Goal: Information Seeking & Learning: Learn about a topic

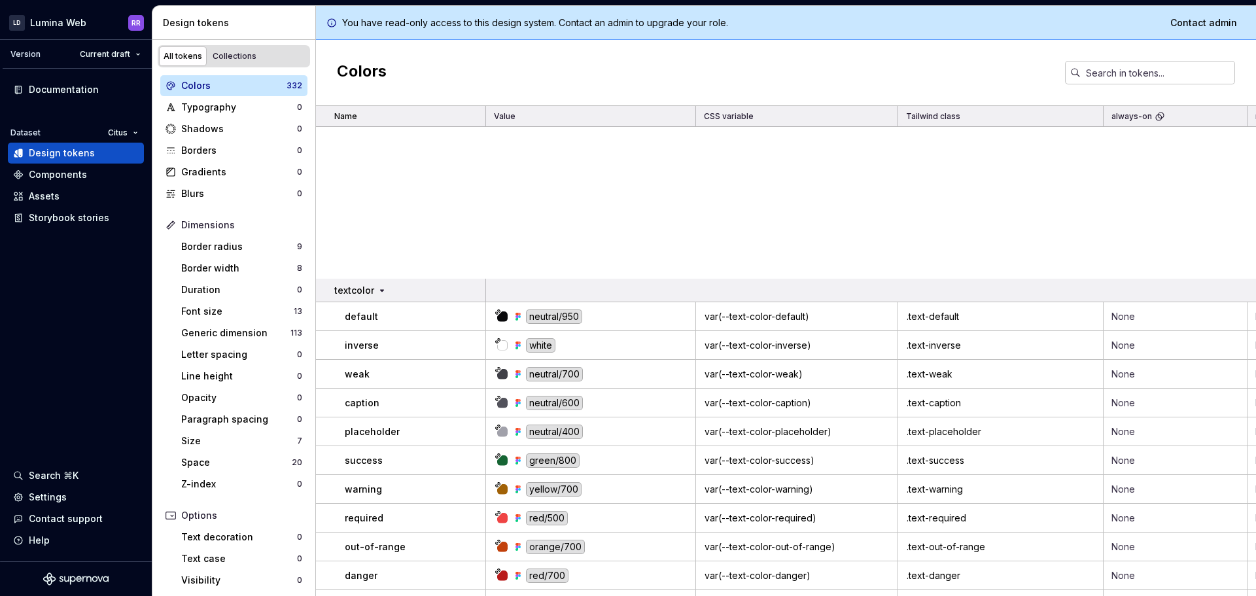
scroll to position [8829, 0]
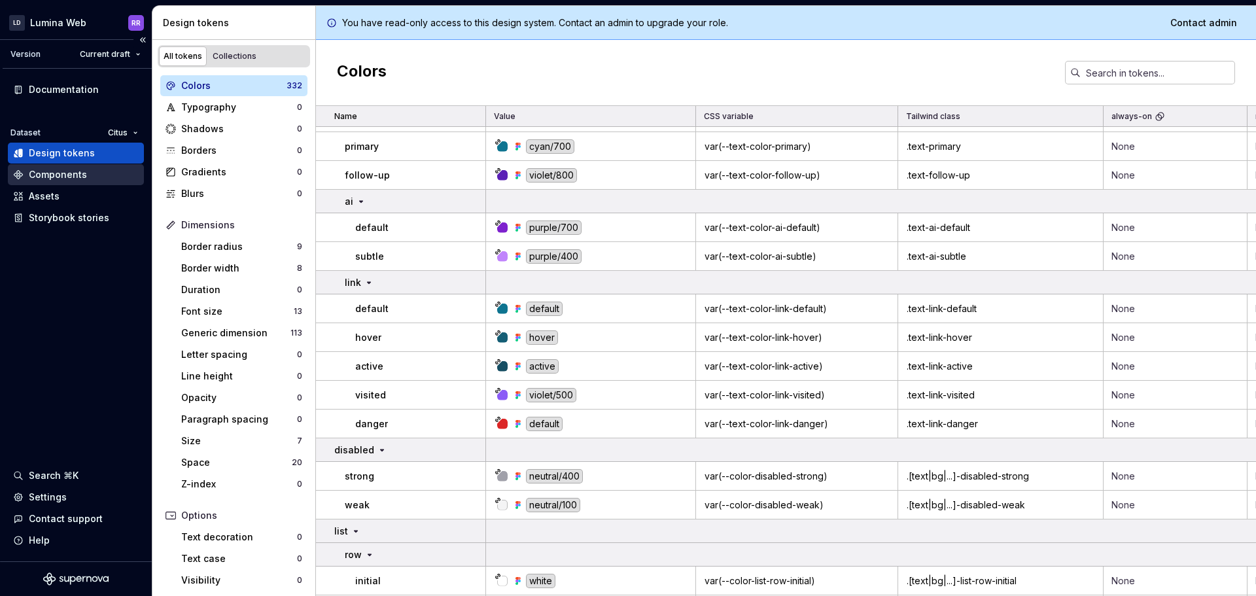
click at [75, 168] on div "Components" at bounding box center [58, 174] width 58 height 13
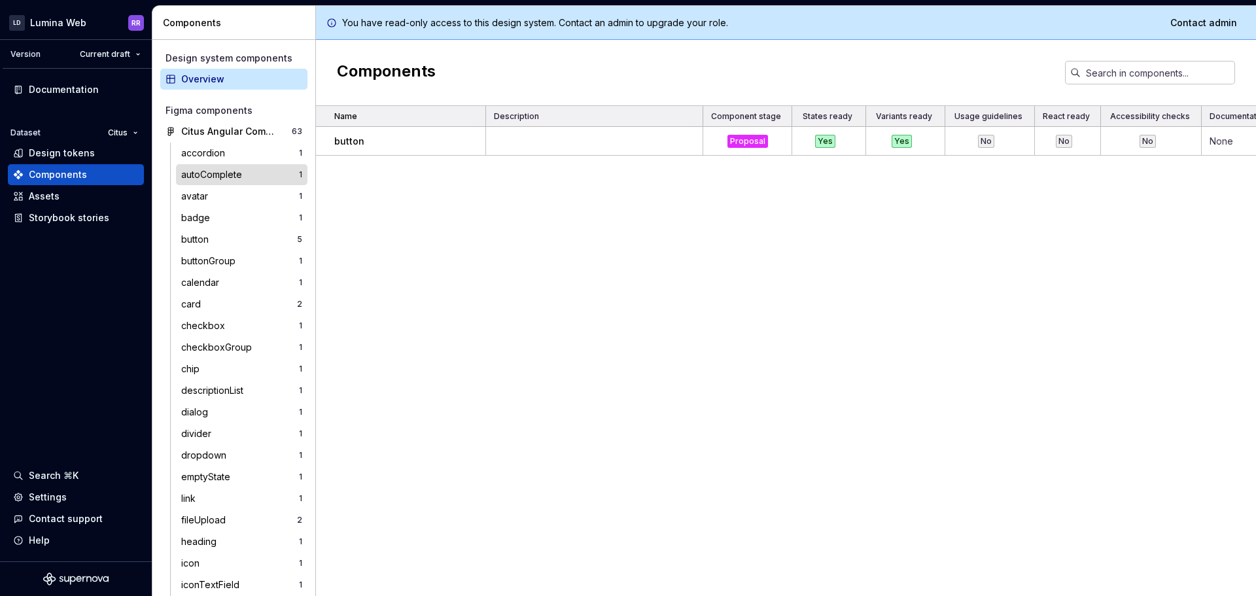
click at [217, 169] on div "autoComplete" at bounding box center [214, 174] width 66 height 13
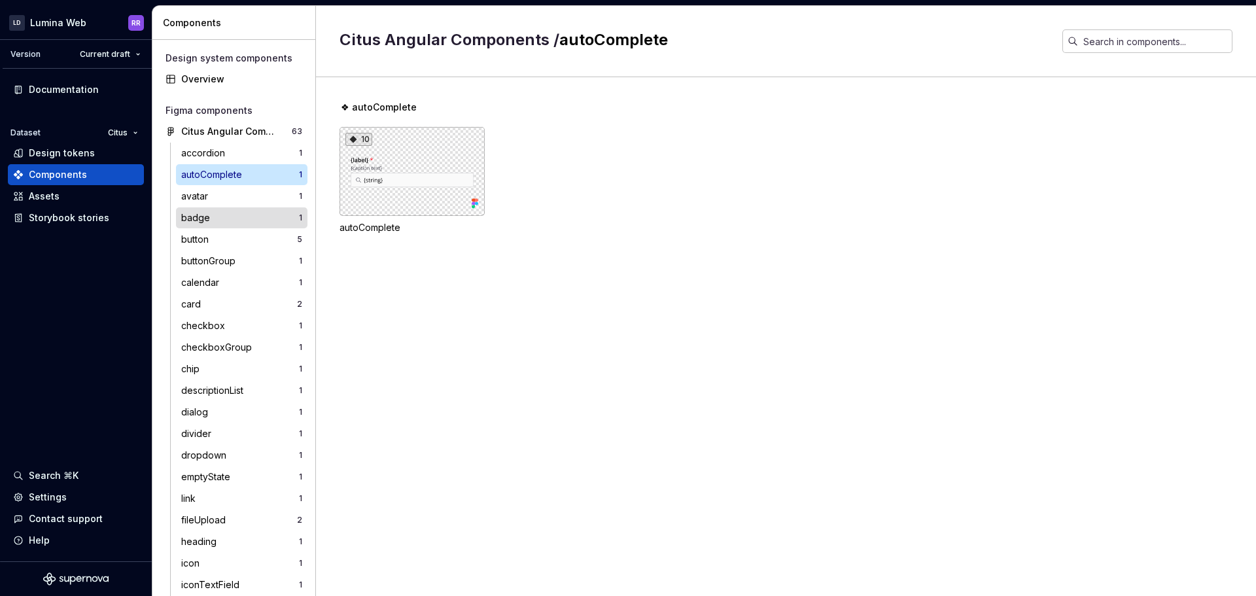
click at [211, 213] on div "badge" at bounding box center [198, 217] width 34 height 13
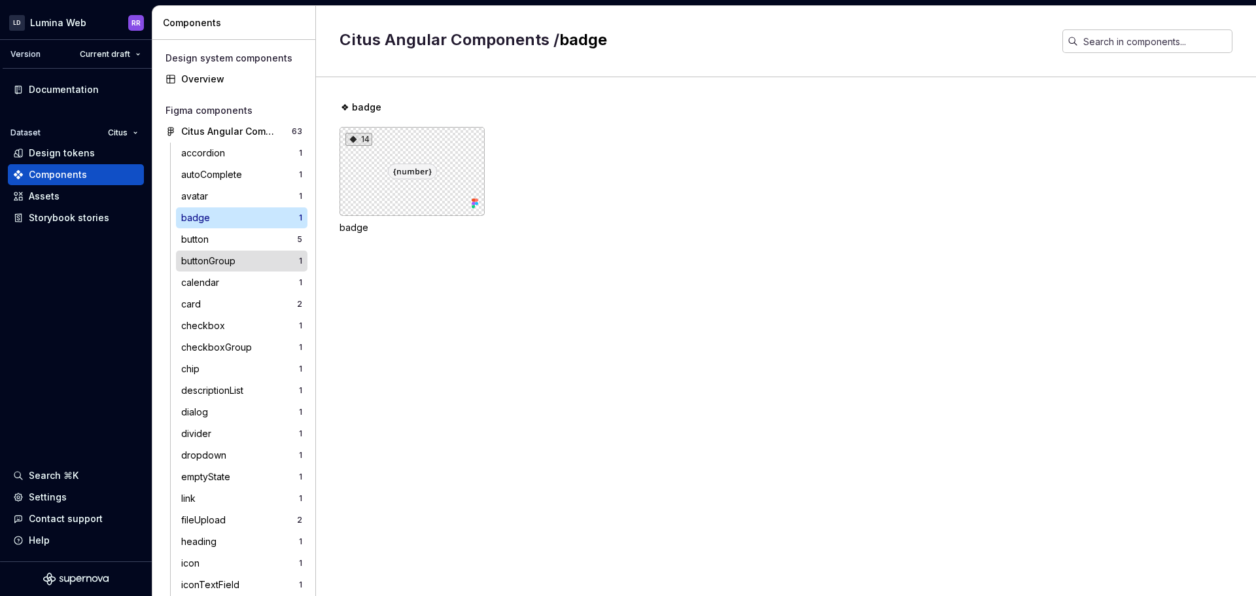
click at [204, 250] on div "buttonGroup 1" at bounding box center [241, 260] width 131 height 21
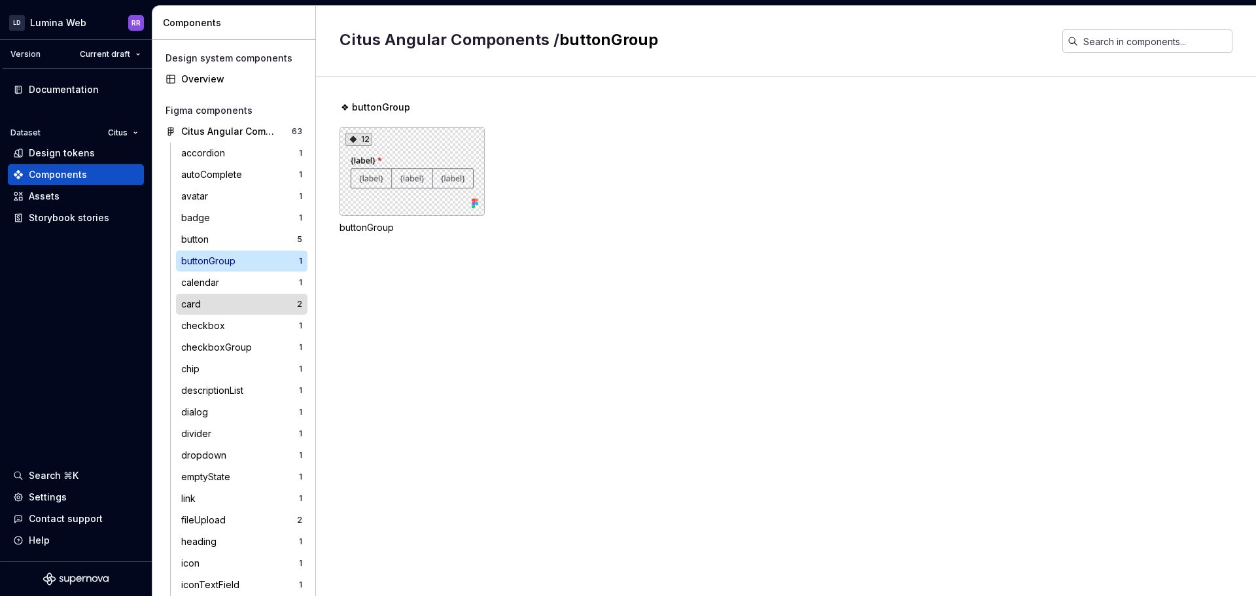
scroll to position [262, 0]
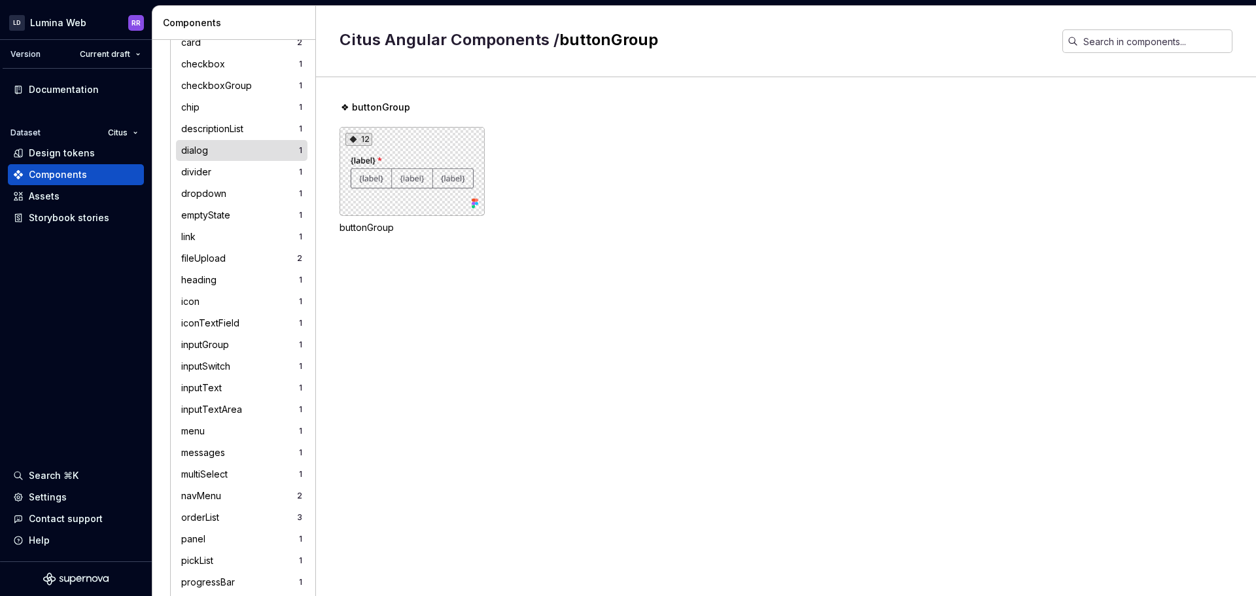
click at [240, 152] on div "dialog" at bounding box center [240, 150] width 118 height 13
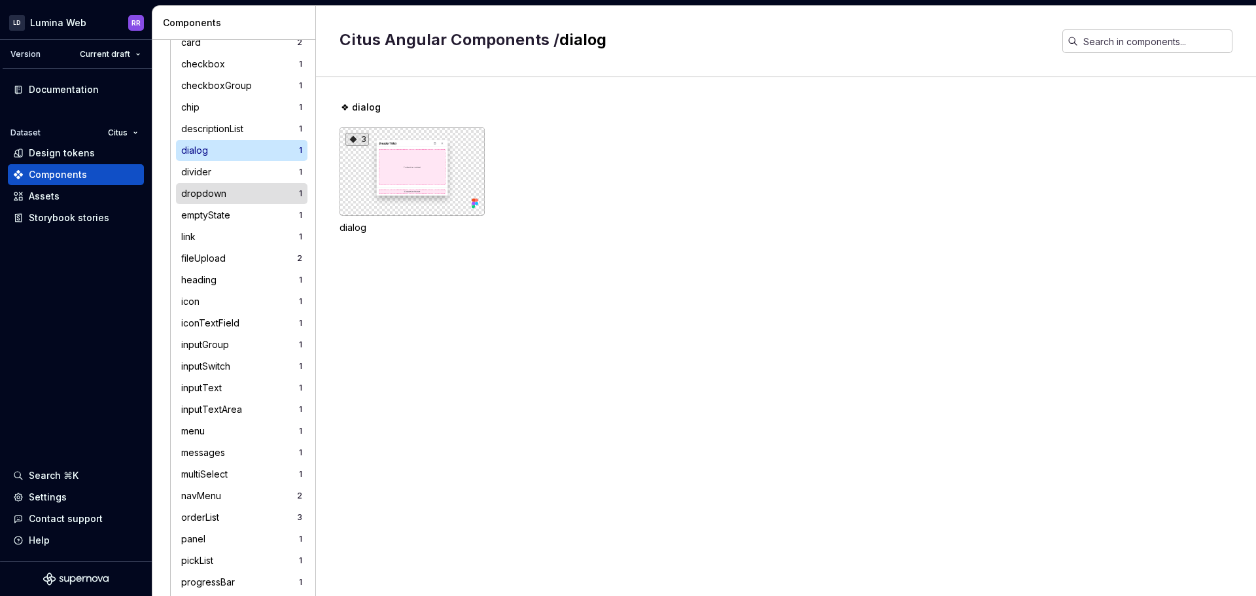
click at [249, 203] on div "dropdown 1" at bounding box center [241, 193] width 131 height 21
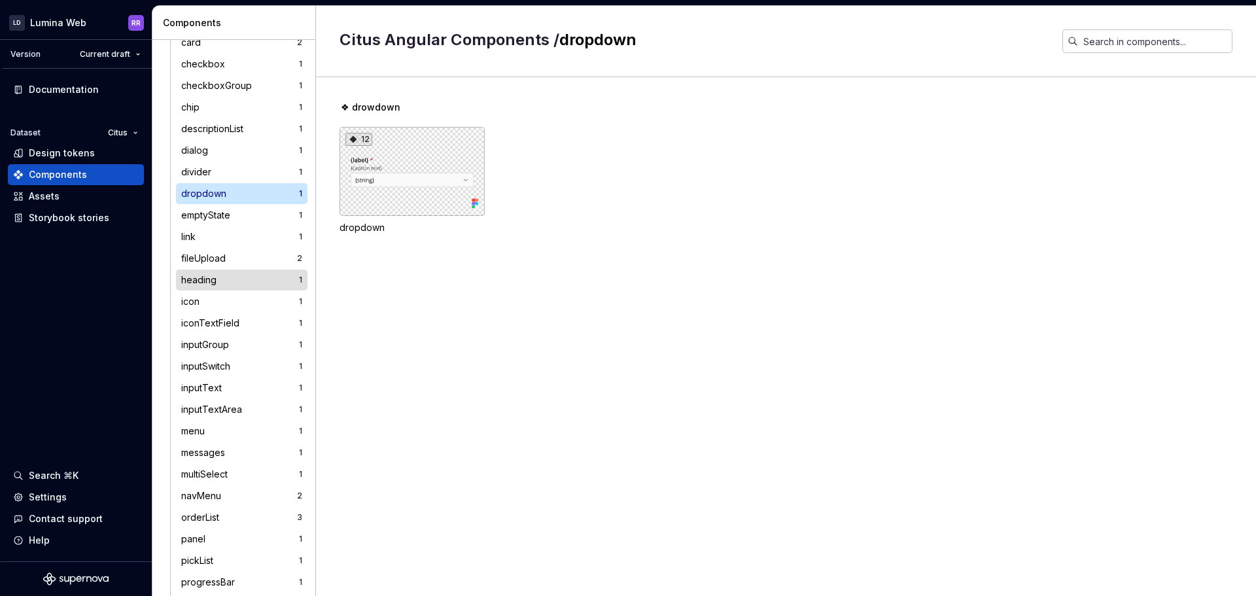
click at [253, 274] on div "heading" at bounding box center [240, 279] width 118 height 13
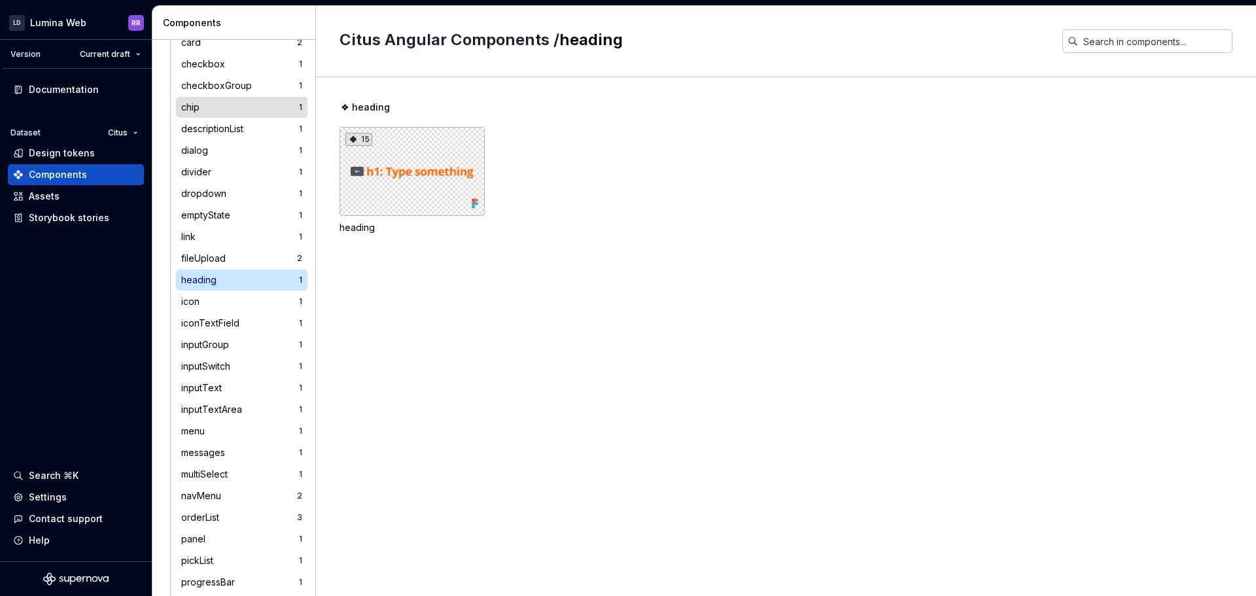
click at [237, 111] on div "chip" at bounding box center [240, 107] width 118 height 13
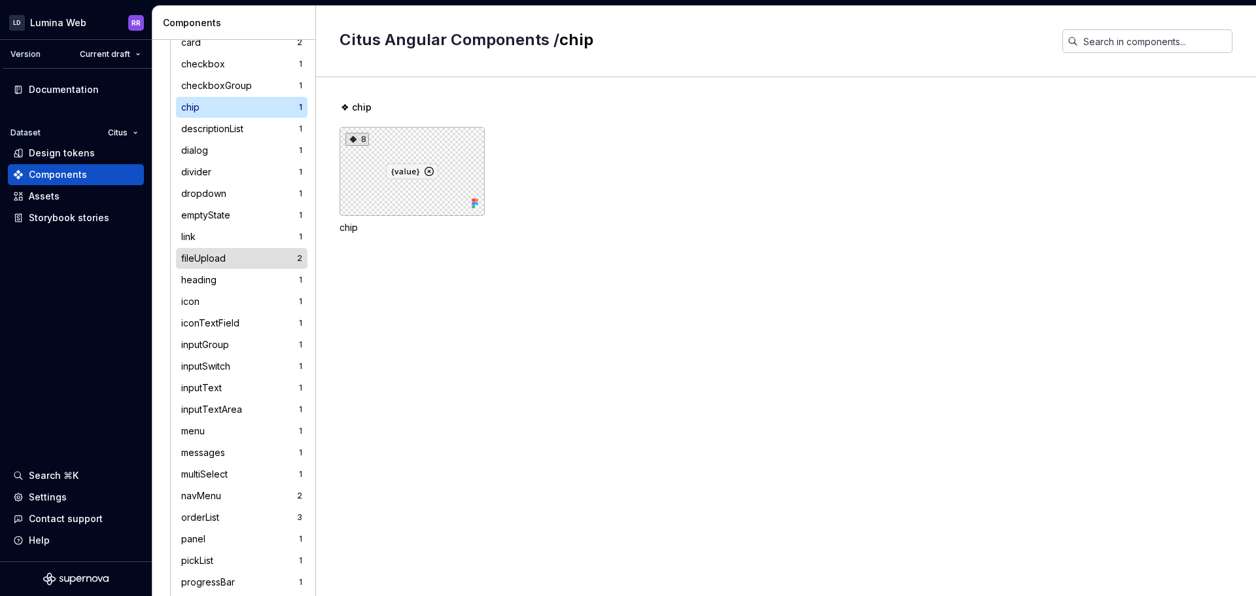
click at [239, 250] on div "fileUpload 2" at bounding box center [241, 258] width 131 height 21
click at [233, 358] on div "inputSwitch 1" at bounding box center [241, 366] width 131 height 21
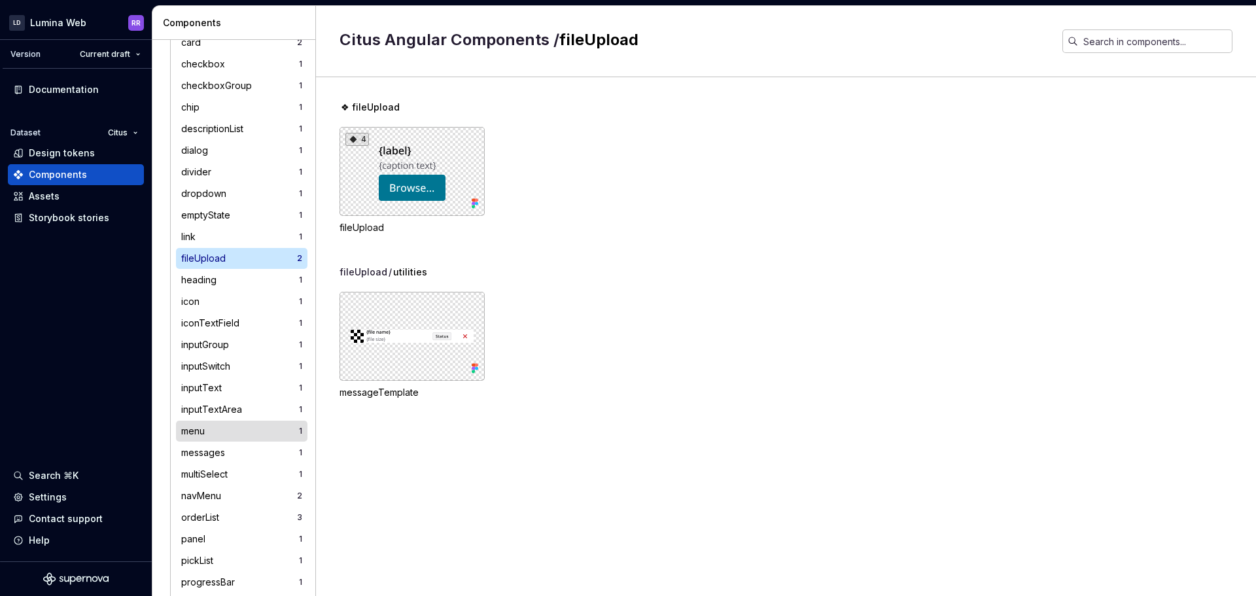
click at [224, 436] on div "menu" at bounding box center [240, 430] width 118 height 13
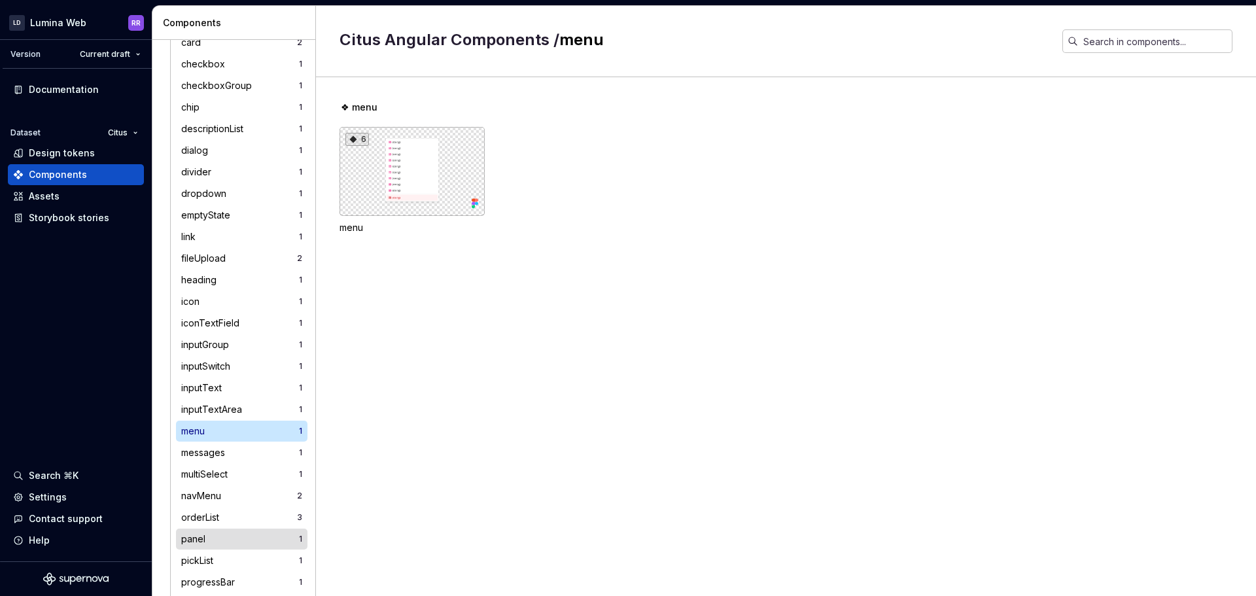
click at [214, 531] on div "panel 1" at bounding box center [241, 538] width 131 height 21
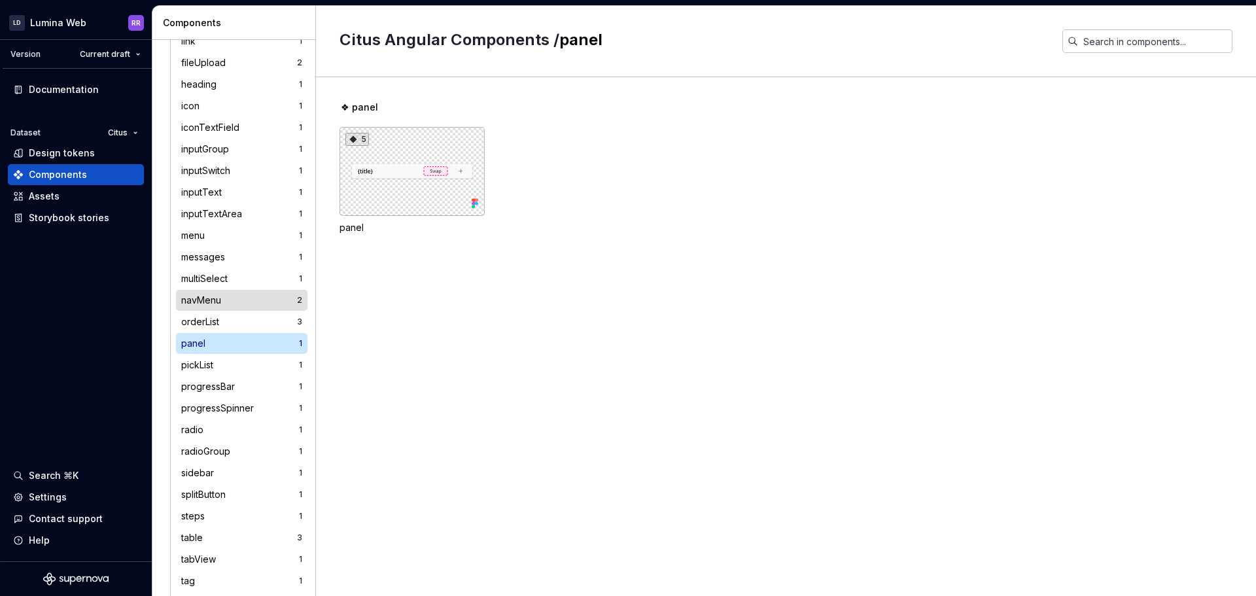
scroll to position [458, 0]
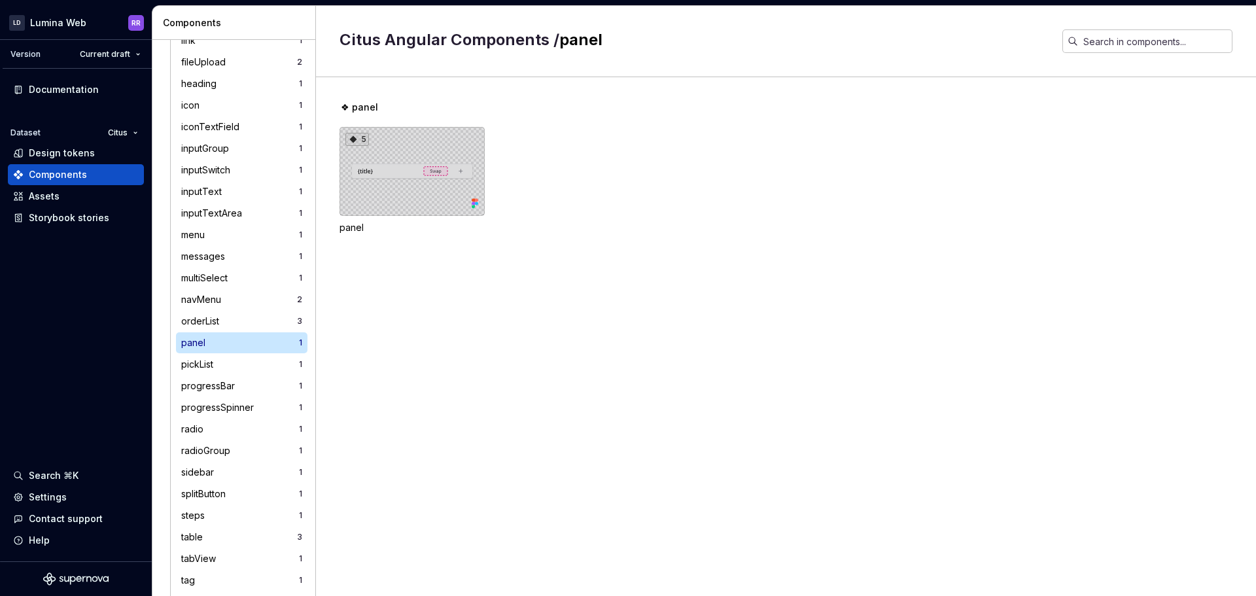
click at [383, 197] on div "5" at bounding box center [411, 171] width 145 height 89
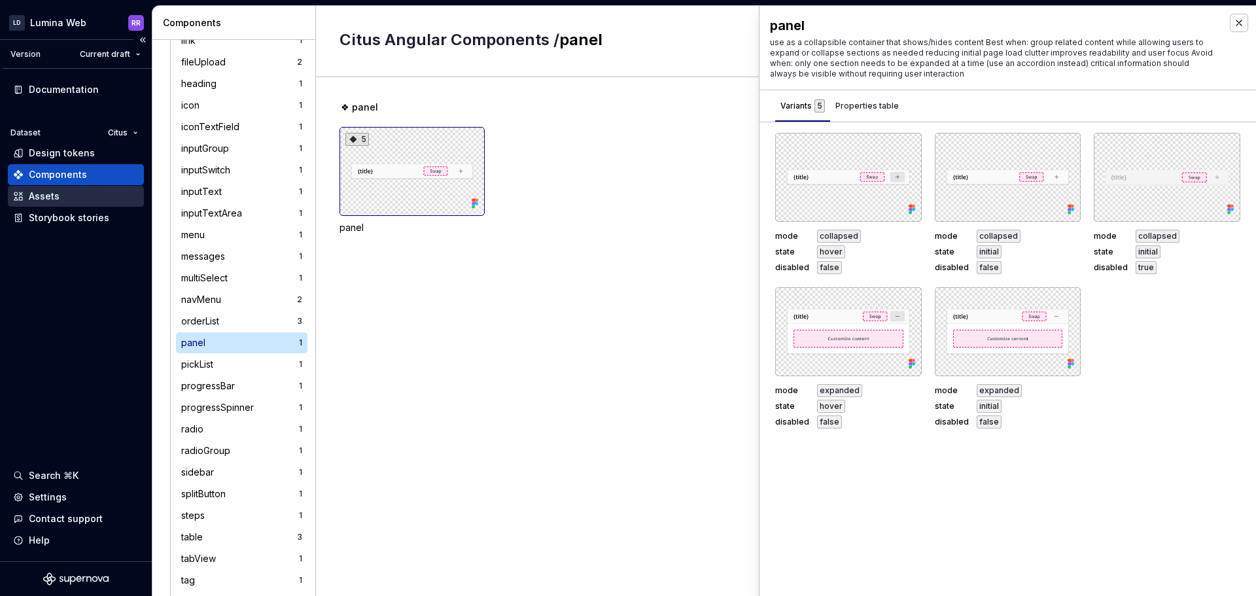
click at [59, 201] on div "Assets" at bounding box center [76, 196] width 126 height 13
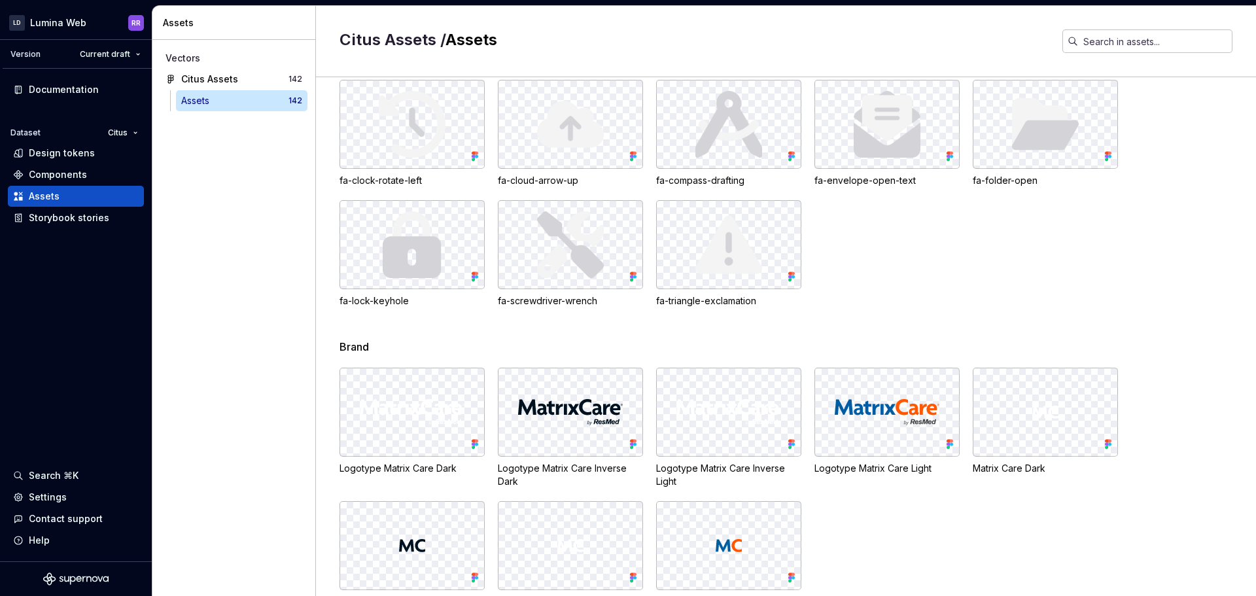
scroll to position [3180, 0]
